Goal: Task Accomplishment & Management: Manage account settings

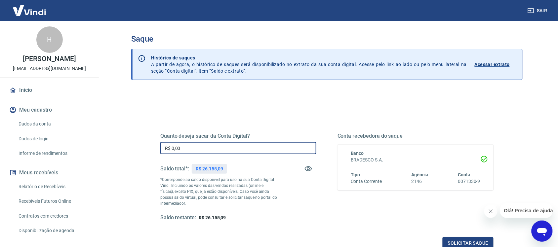
drag, startPoint x: 190, startPoint y: 151, endPoint x: 127, endPoint y: 150, distance: 62.8
click at [127, 150] on div "Saque Histórico de saques A partir de agora, o histórico de saques será disponi…" at bounding box center [326, 149] width 407 height 257
type input "R$ 8.775,85"
click at [472, 242] on button "Solicitar saque" at bounding box center [468, 243] width 51 height 12
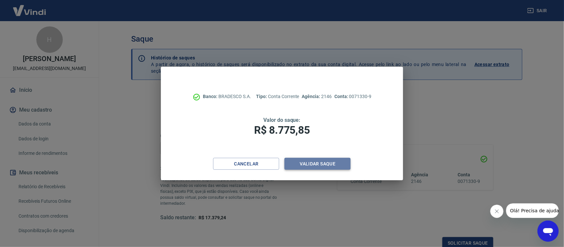
click at [310, 164] on button "Validar saque" at bounding box center [318, 164] width 66 height 12
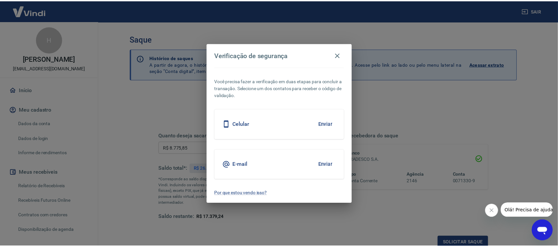
scroll to position [2, 0]
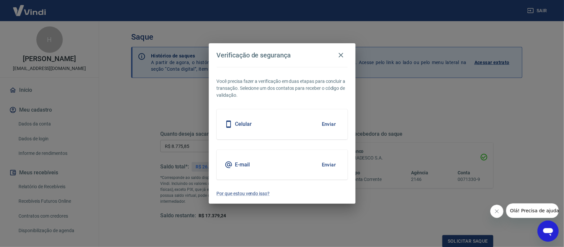
click at [328, 123] on button "Enviar" at bounding box center [328, 124] width 21 height 14
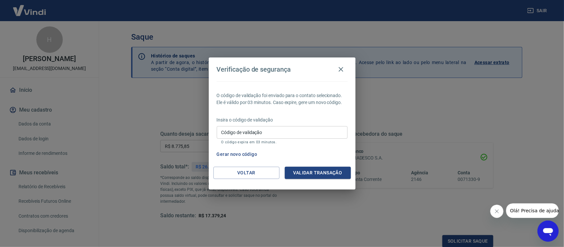
click at [249, 129] on input "Código de validação" at bounding box center [282, 132] width 131 height 12
click at [422, 105] on div "Verificação de segurança O código de validação foi enviado para o contato selec…" at bounding box center [282, 123] width 564 height 247
click at [242, 154] on button "Gerar novo código" at bounding box center [237, 154] width 46 height 12
drag, startPoint x: 235, startPoint y: 124, endPoint x: 234, endPoint y: 129, distance: 5.5
click at [234, 129] on div "Insira o código de validação Código de validação Código de validação O código e…" at bounding box center [282, 131] width 131 height 29
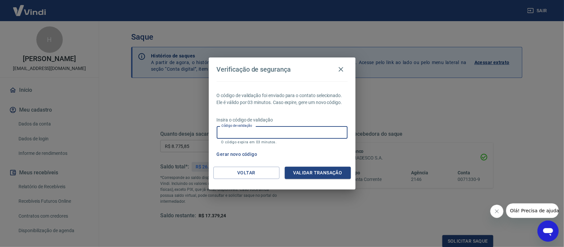
click at [291, 133] on input "Código de validação" at bounding box center [282, 132] width 131 height 12
click at [338, 72] on icon "button" at bounding box center [341, 69] width 8 height 8
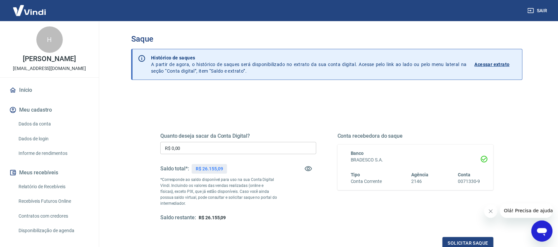
click at [179, 149] on input "R$ 0,00" at bounding box center [238, 148] width 156 height 12
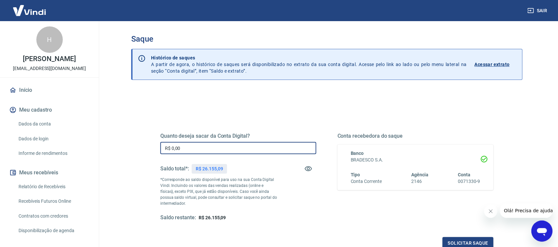
drag, startPoint x: 199, startPoint y: 147, endPoint x: 120, endPoint y: 154, distance: 79.0
click at [120, 154] on div "Saque Histórico de saques A partir de agora, o histórico de saques será disponi…" at bounding box center [326, 149] width 423 height 257
type input "R$ 123,01"
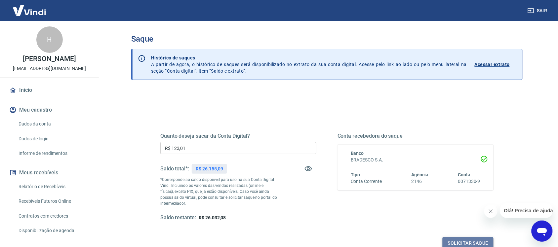
click at [464, 242] on button "Solicitar saque" at bounding box center [468, 243] width 51 height 12
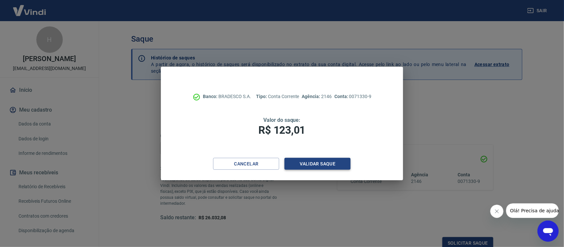
click at [318, 163] on button "Validar saque" at bounding box center [318, 164] width 66 height 12
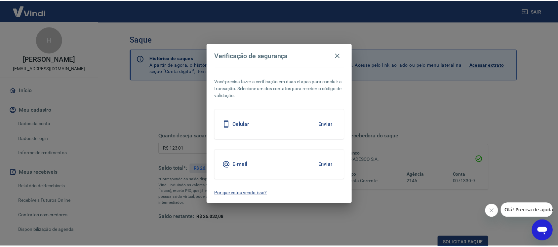
scroll to position [2, 0]
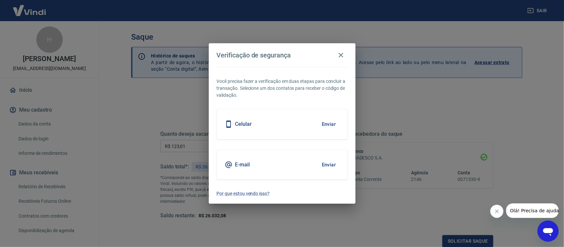
click at [328, 123] on button "Enviar" at bounding box center [328, 124] width 21 height 14
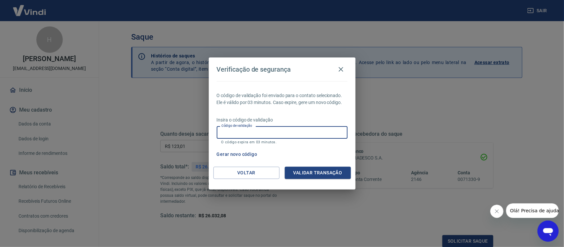
click at [265, 138] on input "Código de validação" at bounding box center [282, 132] width 131 height 12
click at [356, 207] on div "Verificação de segurança O código de validação foi enviado para o contato selec…" at bounding box center [282, 123] width 564 height 247
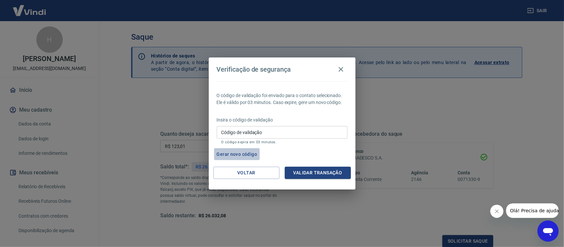
click at [245, 156] on button "Gerar novo código" at bounding box center [237, 154] width 46 height 12
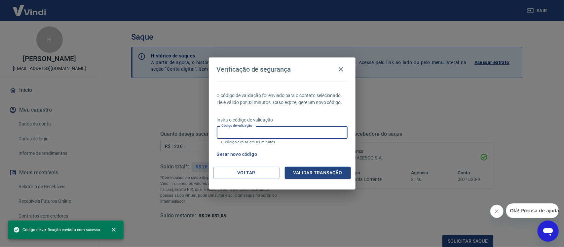
click at [236, 132] on input "Código de validação" at bounding box center [282, 132] width 131 height 12
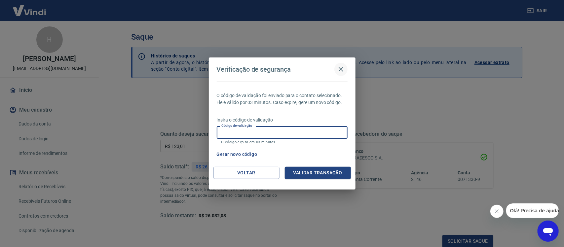
click at [340, 72] on icon "button" at bounding box center [341, 69] width 8 height 8
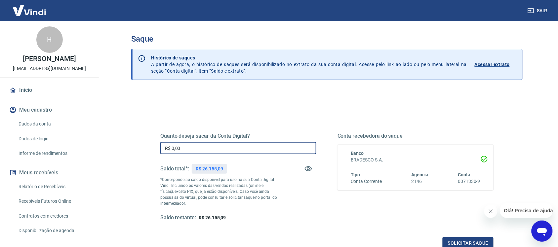
drag, startPoint x: 192, startPoint y: 151, endPoint x: 113, endPoint y: 147, distance: 79.4
click at [113, 147] on main "Saque Histórico de saques A partir de agora, o histórico de saques será disponi…" at bounding box center [327, 134] width 462 height 226
type input "R$ 123,01"
click at [467, 245] on button "Solicitar saque" at bounding box center [468, 243] width 51 height 12
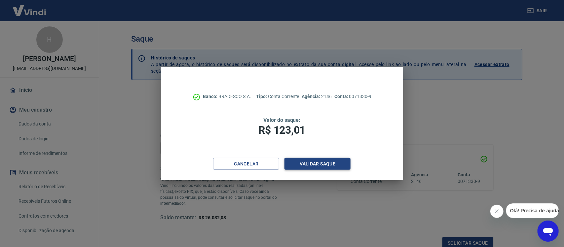
click at [322, 163] on button "Validar saque" at bounding box center [318, 164] width 66 height 12
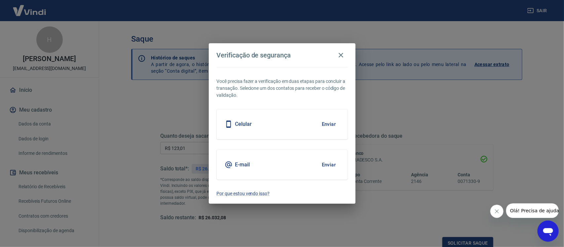
scroll to position [2, 0]
click at [327, 128] on button "Enviar" at bounding box center [328, 124] width 21 height 14
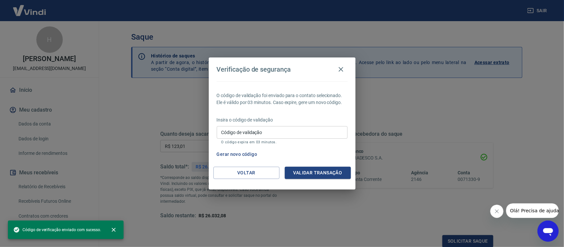
click at [247, 132] on input "Código de validação" at bounding box center [282, 132] width 131 height 12
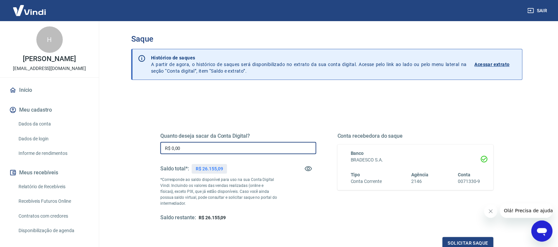
drag, startPoint x: 209, startPoint y: 149, endPoint x: 148, endPoint y: 153, distance: 60.9
click at [148, 153] on div "Quanto deseja sacar da Conta Digital? R$ 0,00 ​ Saldo total*: R$ 26.155,09 *Cor…" at bounding box center [326, 181] width 365 height 154
type input "R$ 123,01"
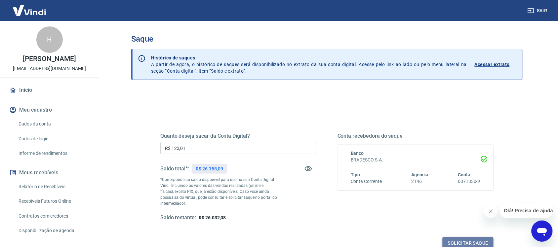
click at [470, 240] on button "Solicitar saque" at bounding box center [468, 243] width 51 height 12
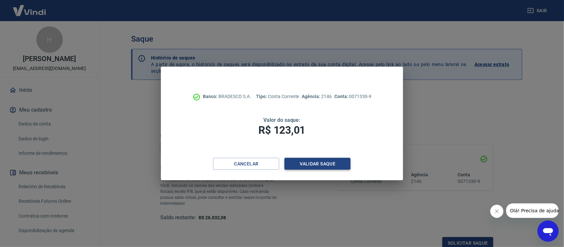
click at [331, 163] on button "Validar saque" at bounding box center [318, 164] width 66 height 12
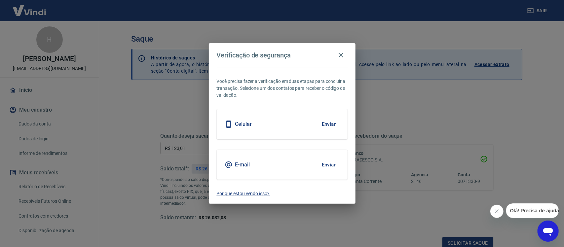
scroll to position [2, 0]
click at [323, 125] on button "Enviar" at bounding box center [328, 124] width 21 height 14
